Goal: Transaction & Acquisition: Purchase product/service

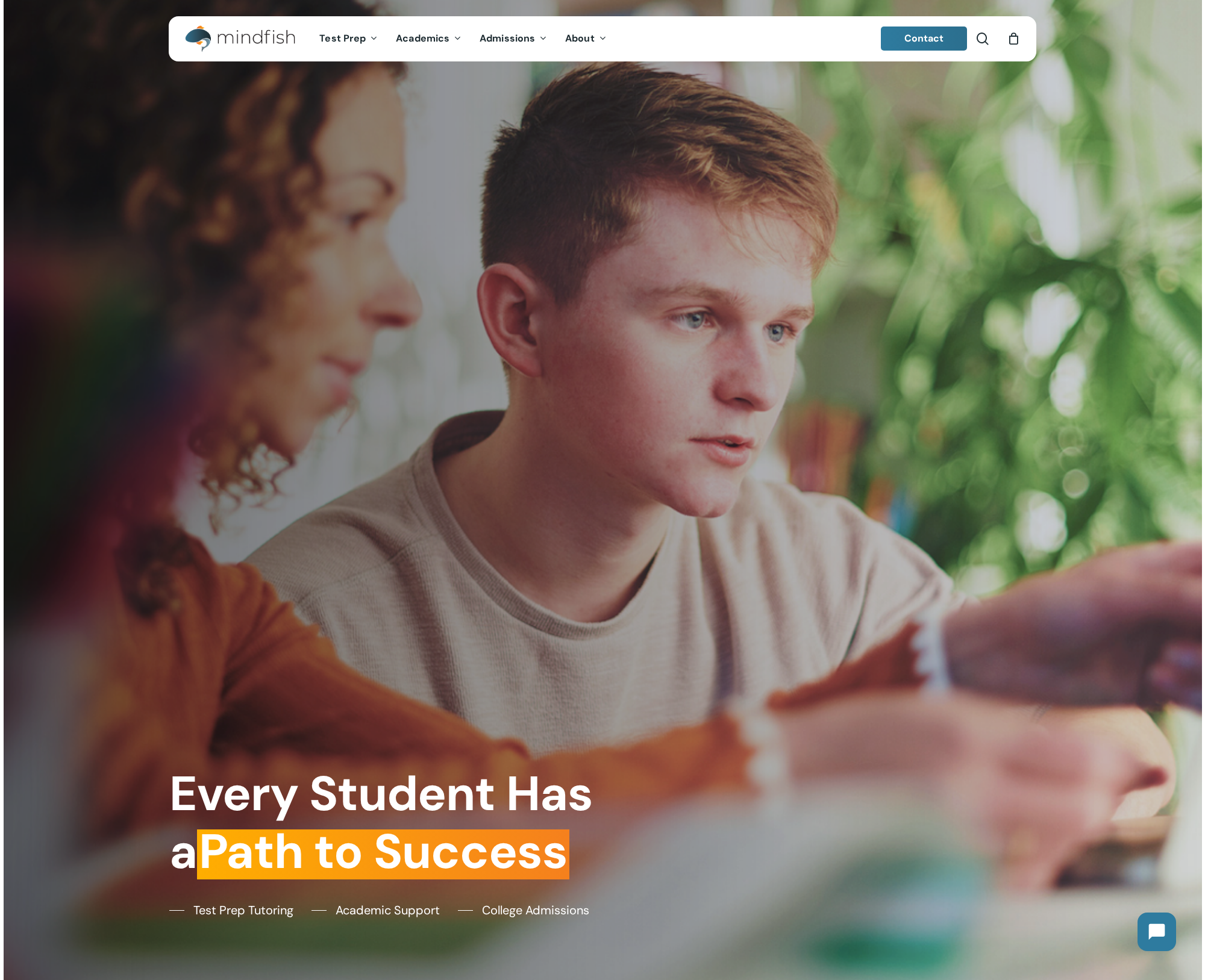
click at [1011, 42] on icon "Cart" at bounding box center [1013, 39] width 13 height 13
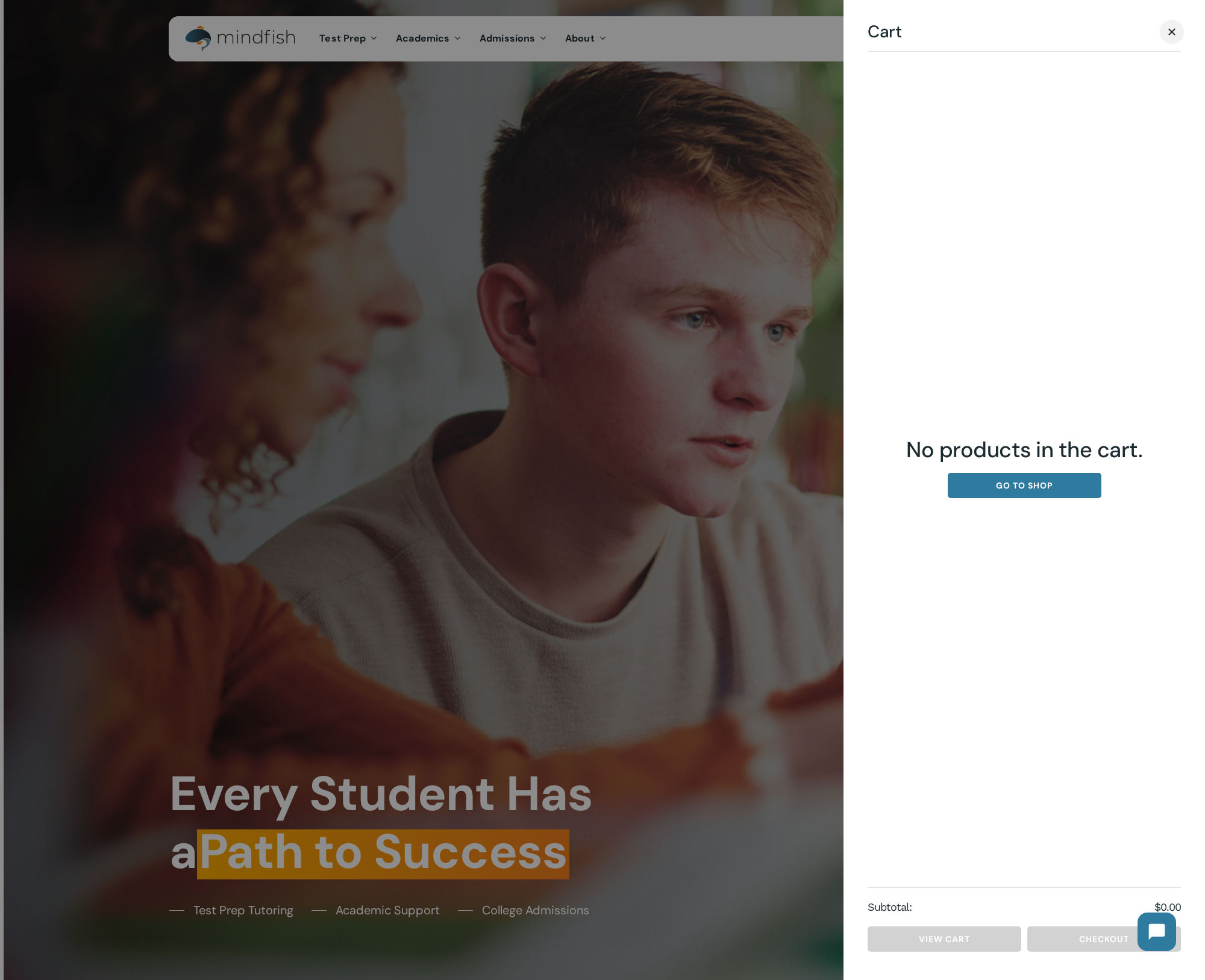
click at [1170, 32] on span "Cart" at bounding box center [1171, 32] width 7 height 7
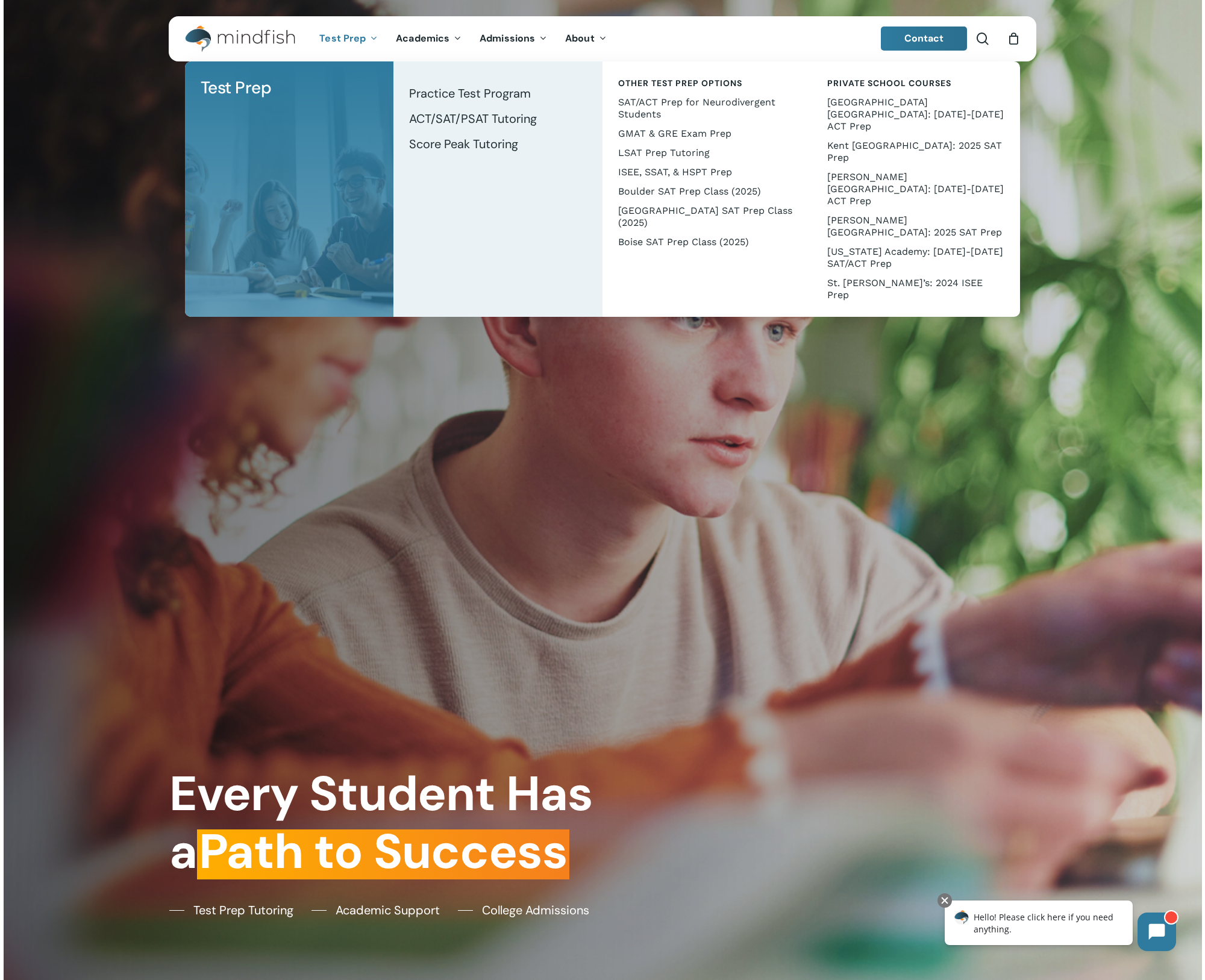
click at [356, 46] on li "Test Prep Test Prep Test Prep Tutoring Practice Test Program ACT/SAT/PSAT Tutor…" at bounding box center [349, 38] width 76 height 45
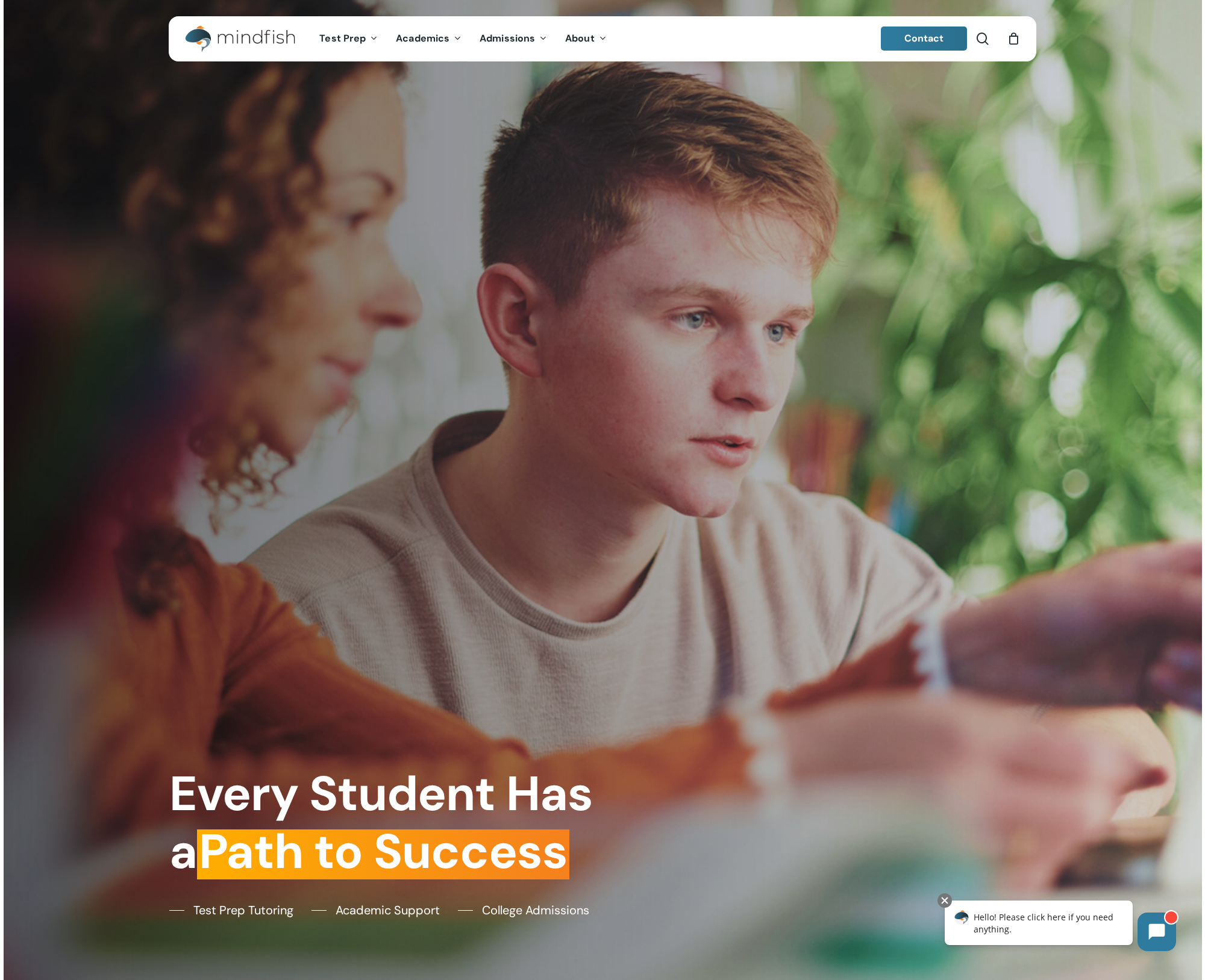
click at [1017, 44] on icon "Cart" at bounding box center [1013, 39] width 13 height 13
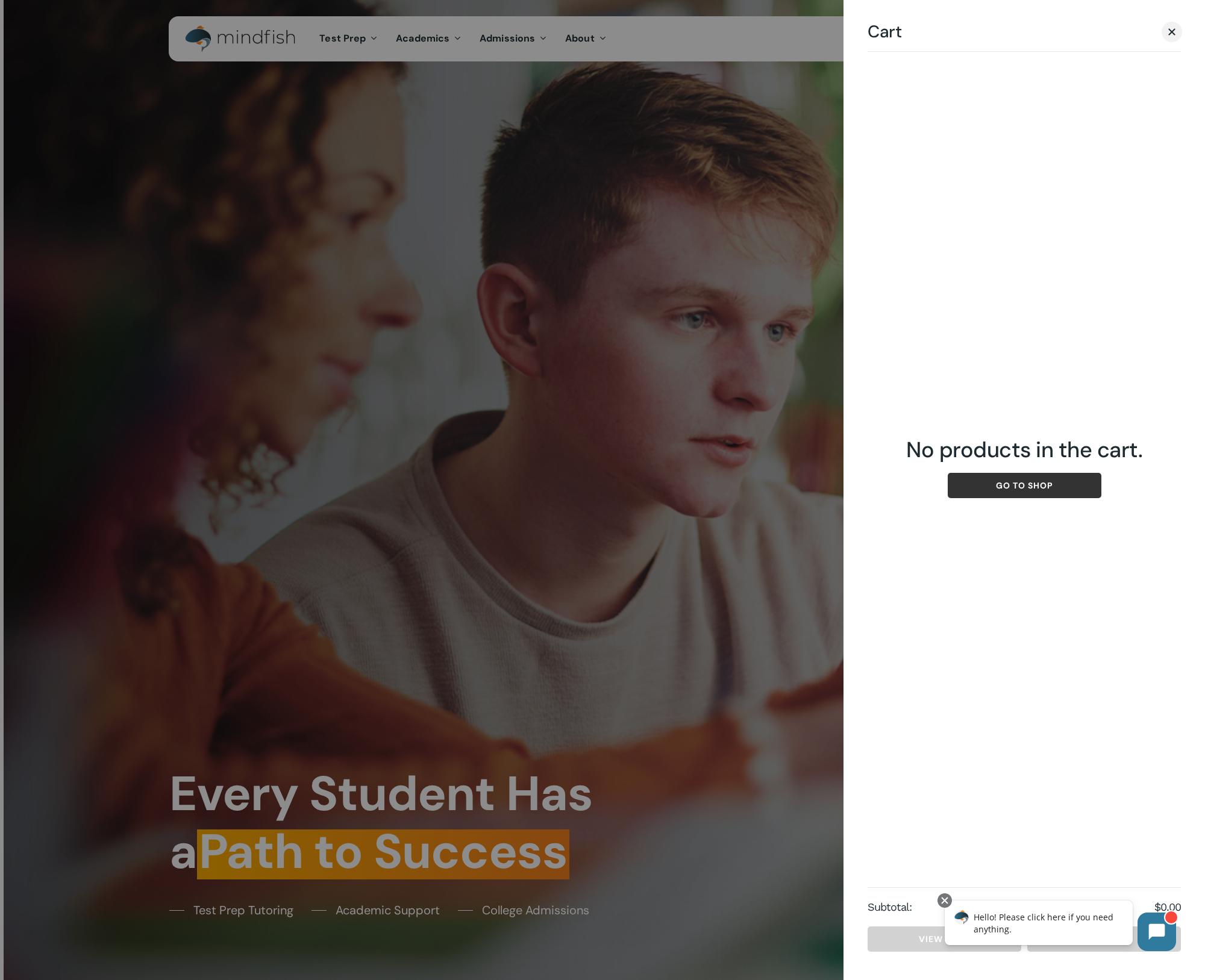
click at [1061, 486] on link "Go to shop" at bounding box center [1024, 485] width 154 height 25
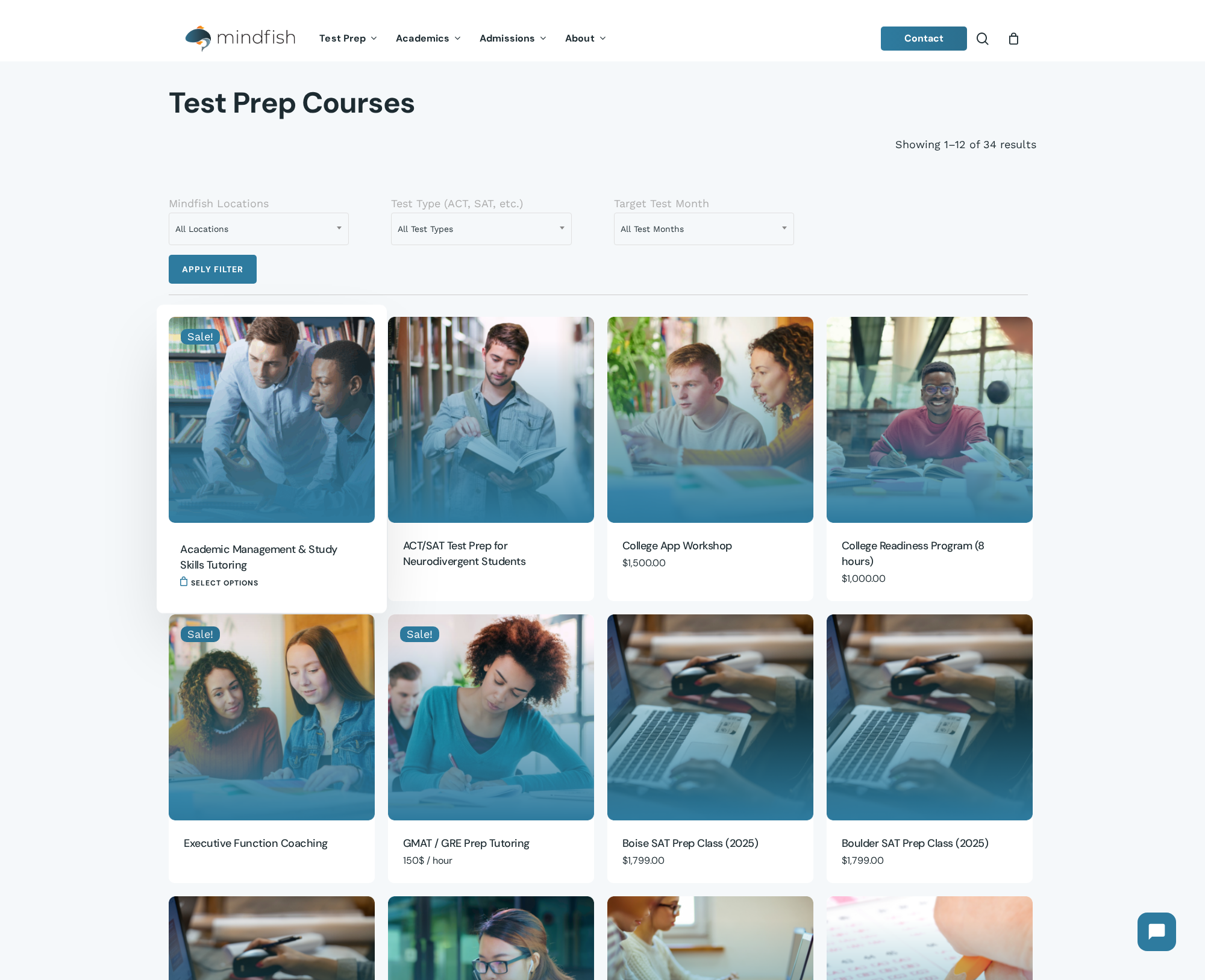
click at [288, 456] on img "Academic Management & Study Skills Tutoring" at bounding box center [272, 420] width 206 height 206
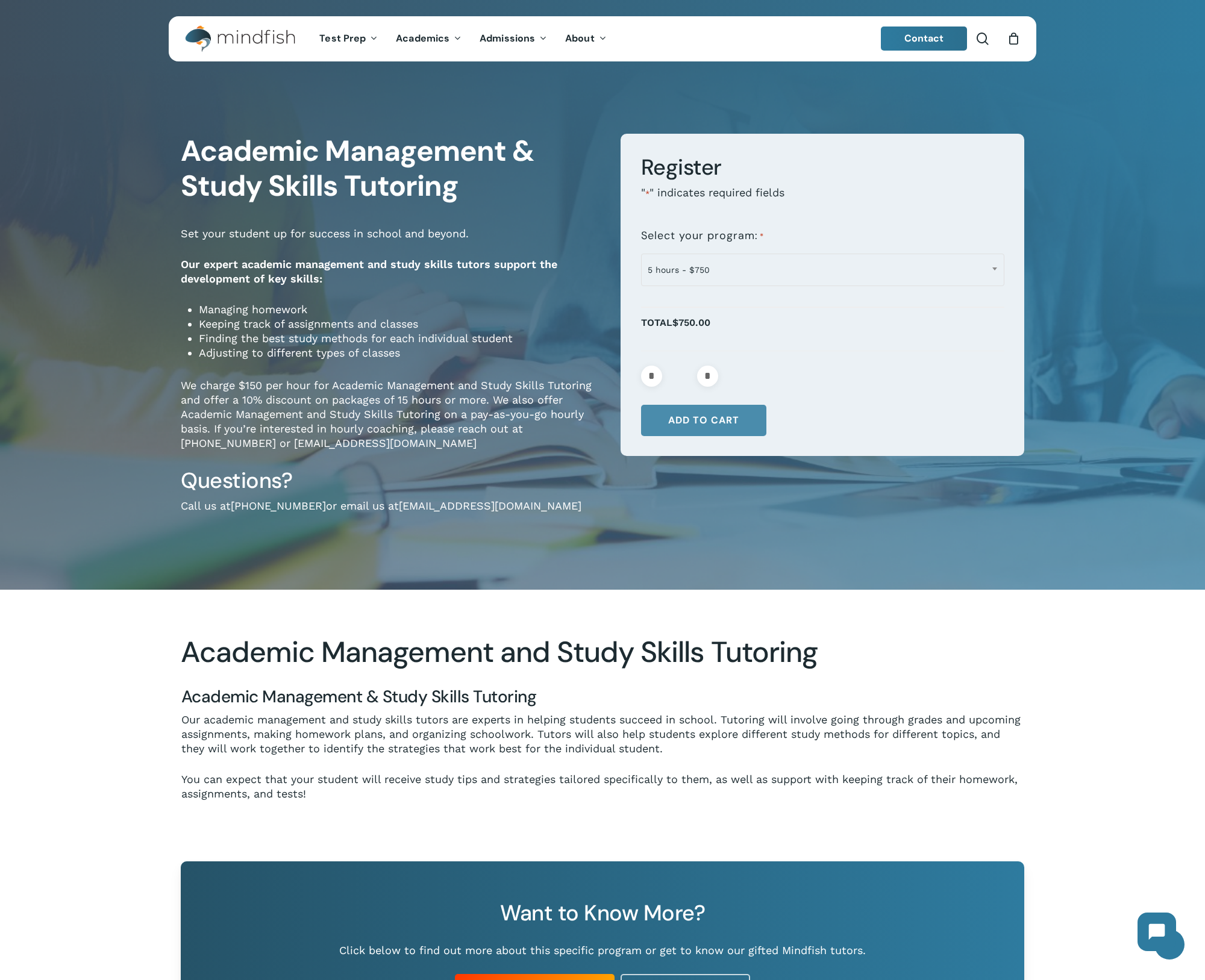
click at [721, 416] on button "Add to cart" at bounding box center [703, 420] width 125 height 32
click at [1014, 42] on div "0" at bounding box center [1019, 36] width 13 height 13
click at [1015, 36] on span "1" at bounding box center [1020, 34] width 11 height 10
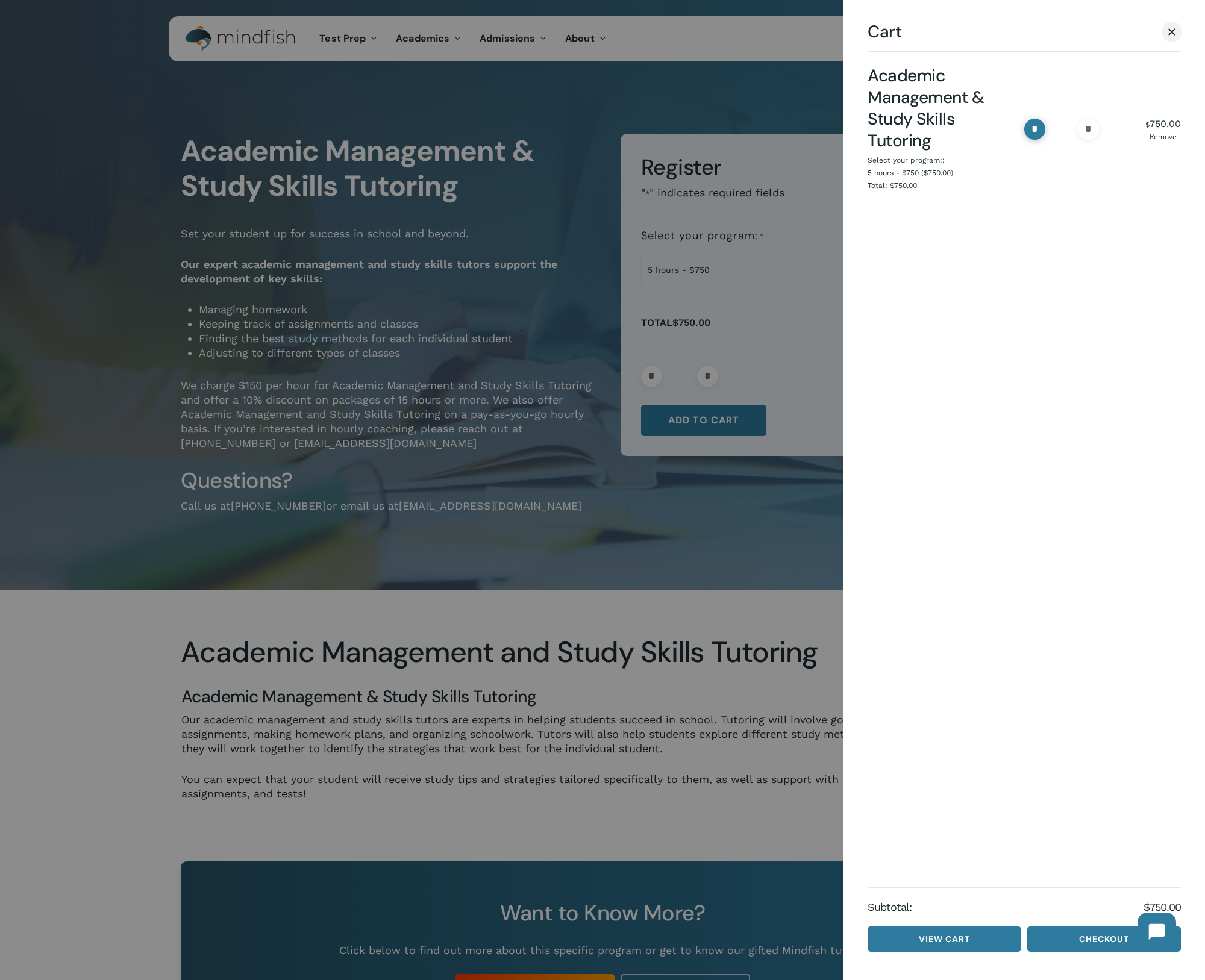
click at [1037, 128] on input "*" at bounding box center [1034, 129] width 21 height 21
click at [1169, 35] on span "Cart" at bounding box center [1172, 31] width 12 height 9
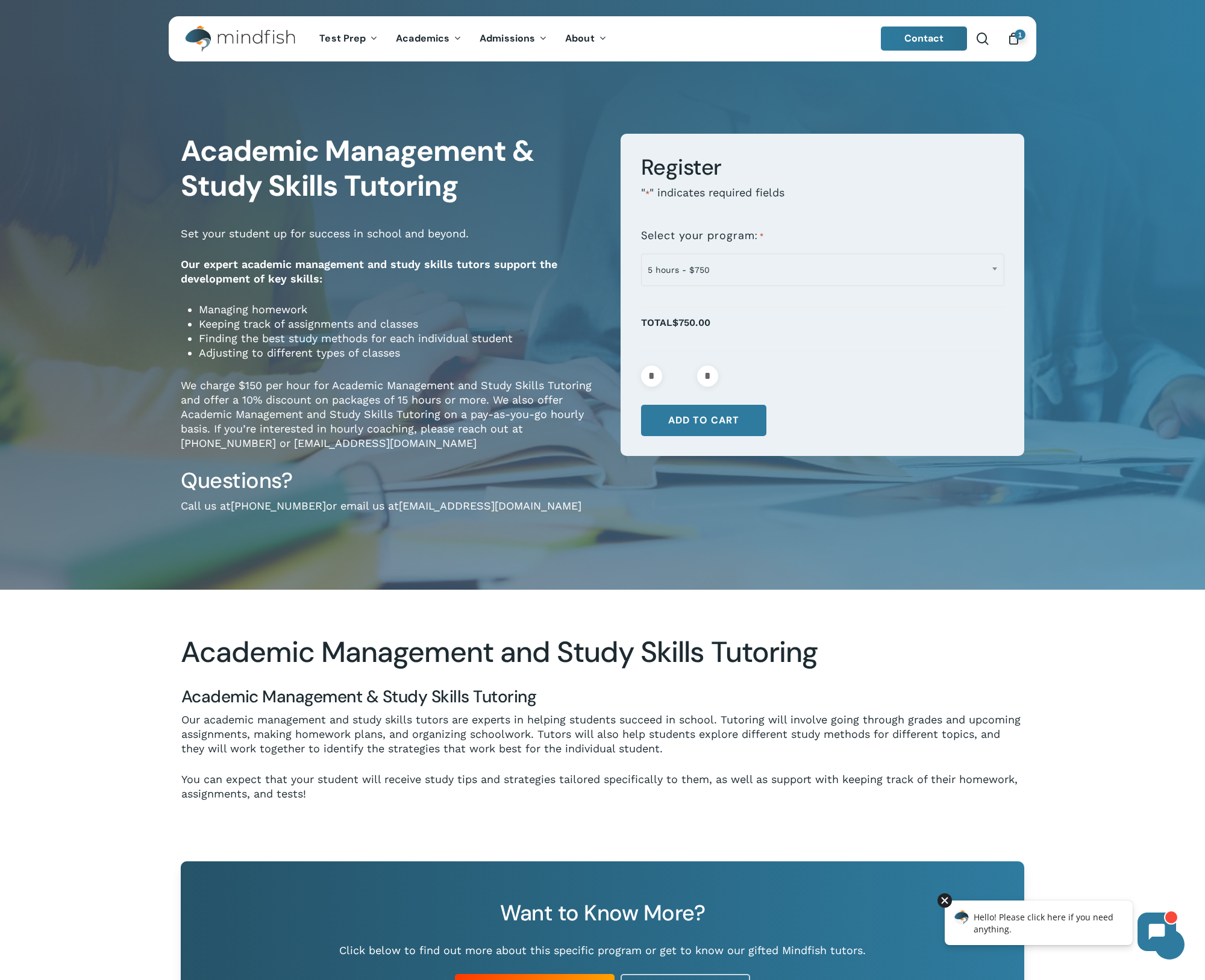
click at [948, 900] on div at bounding box center [945, 900] width 15 height 15
